Goal: Connect with others: Establish contact or relationships with other users

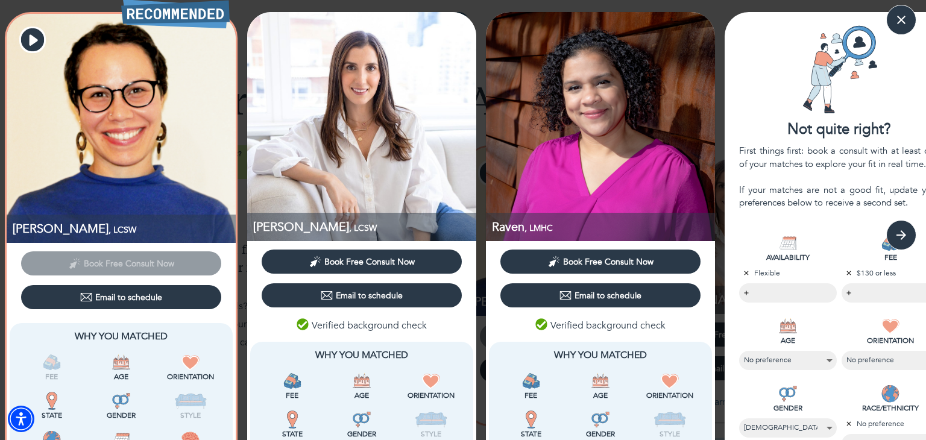
select select "2"
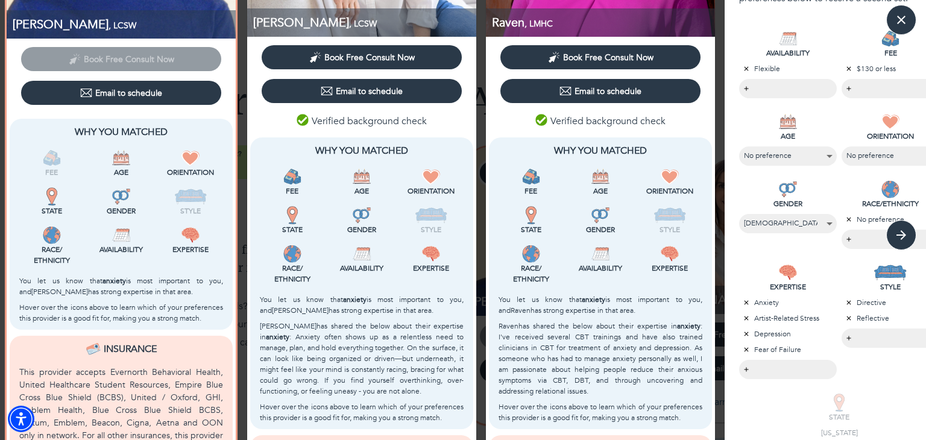
scroll to position [84, 0]
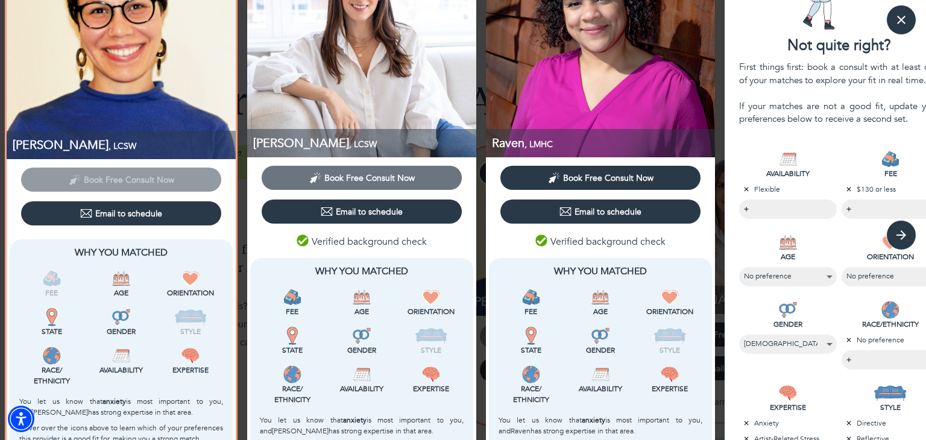
click at [334, 179] on span "Book Free Consult Now" at bounding box center [369, 177] width 90 height 11
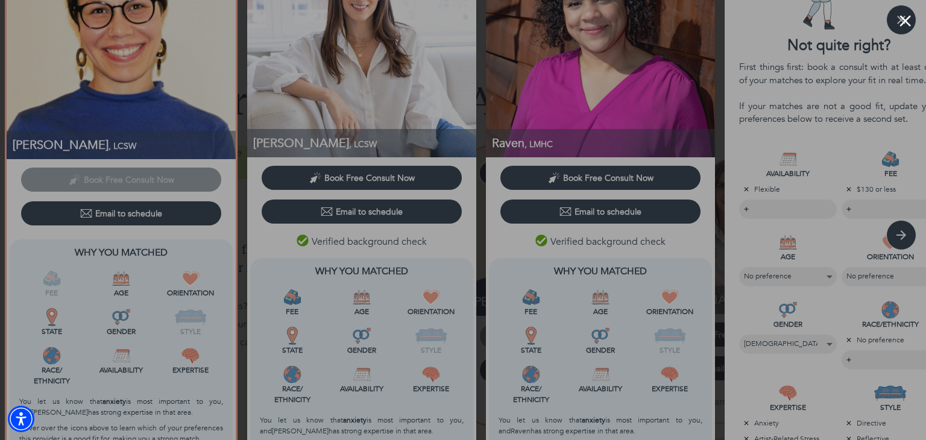
click at [904, 22] on button "Close modal" at bounding box center [904, 20] width 11 height 11
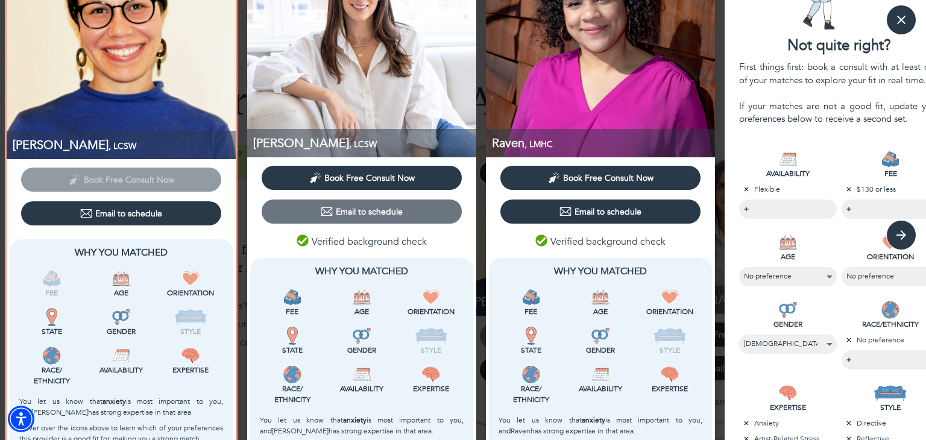
click at [326, 209] on icon "button" at bounding box center [327, 212] width 12 height 12
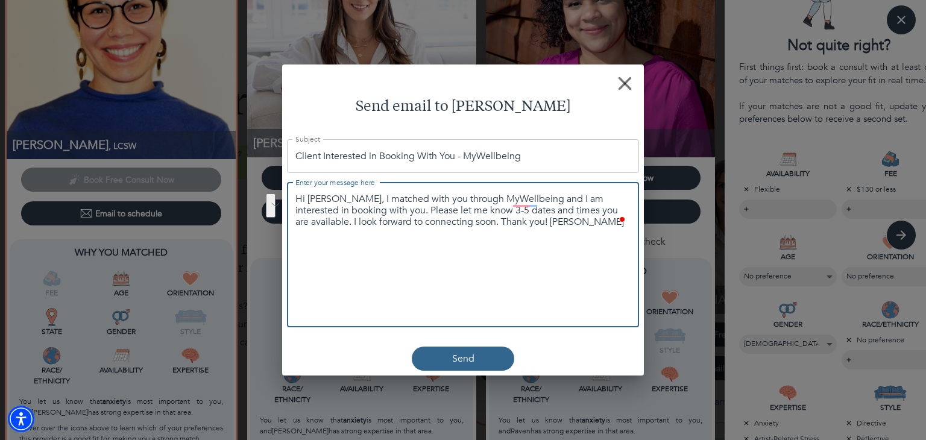
drag, startPoint x: 512, startPoint y: 225, endPoint x: 377, endPoint y: 215, distance: 134.8
click at [377, 215] on textarea "Hi [PERSON_NAME], I matched with you through MyWellbeing and I am interested in…" at bounding box center [462, 211] width 335 height 35
click at [468, 222] on textarea "Hi [PERSON_NAME], I matched with you through MyWellbeing and I am interested in…" at bounding box center [462, 228] width 335 height 69
click at [449, 363] on span "Send" at bounding box center [463, 358] width 93 height 14
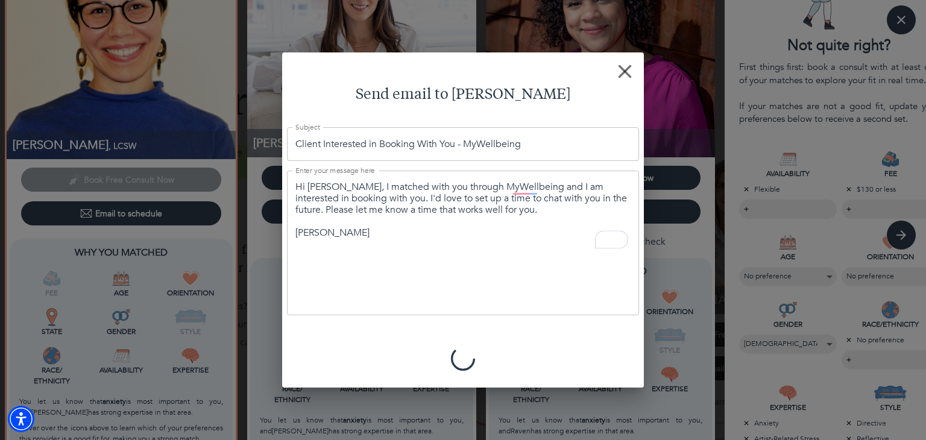
type textarea "Hi [PERSON_NAME], I matched with you through MyWellbeing and I am interested in…"
